Goal: Register for event/course

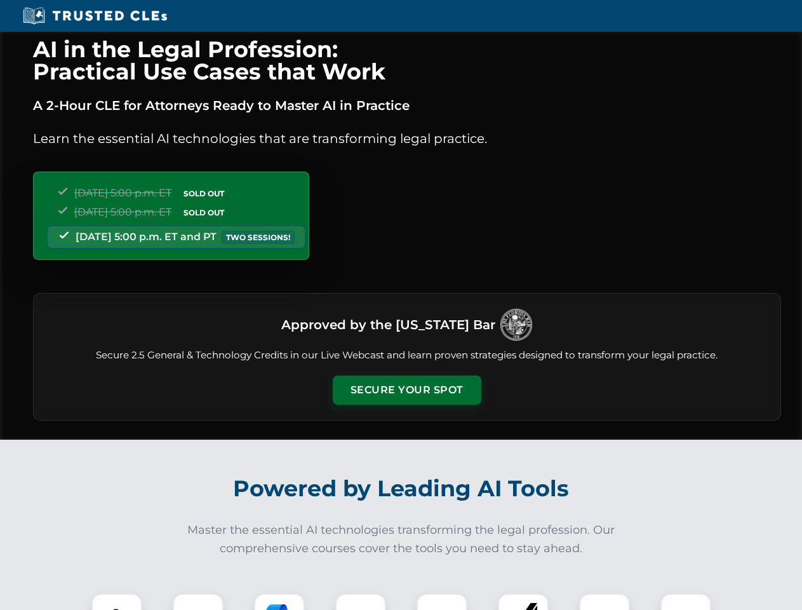
click at [406, 390] on button "Secure Your Spot" at bounding box center [407, 389] width 149 height 29
click at [117, 601] on img at bounding box center [116, 618] width 37 height 37
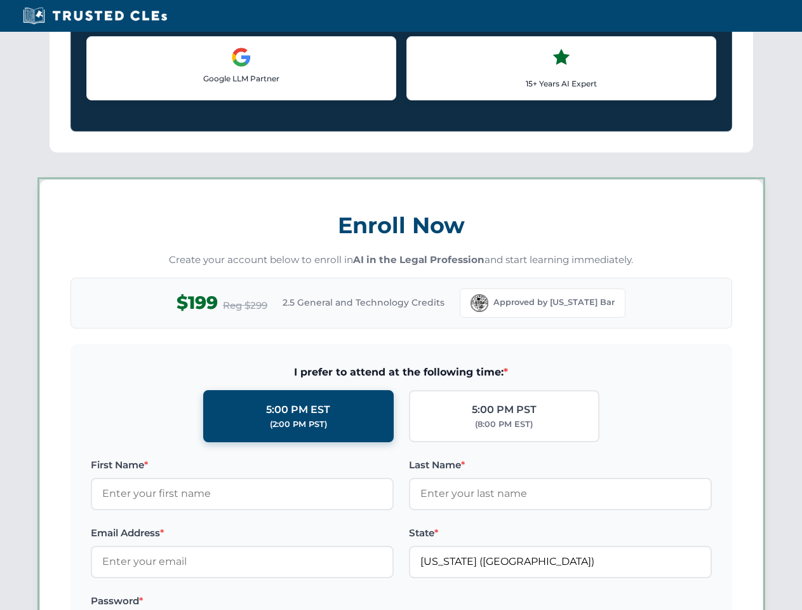
click at [361, 601] on label "Password *" at bounding box center [242, 600] width 303 height 15
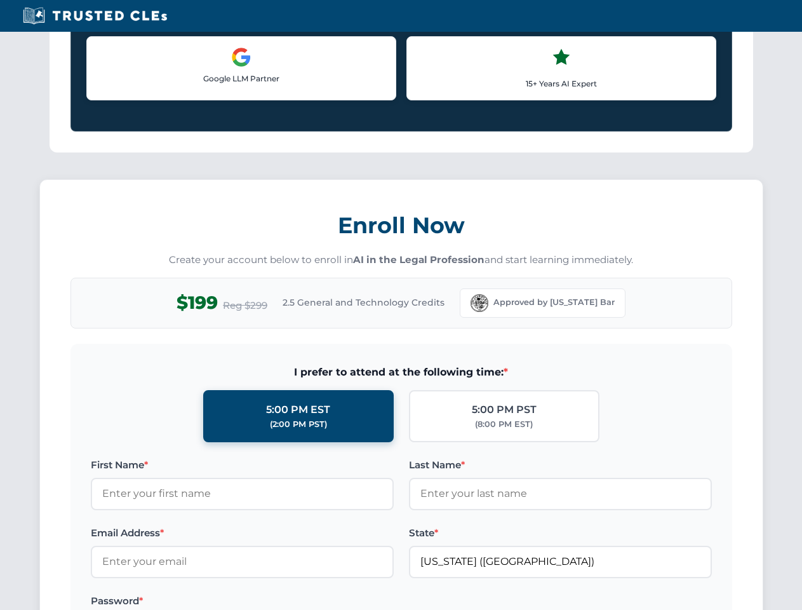
scroll to position [1247, 0]
